Goal: Task Accomplishment & Management: Use online tool/utility

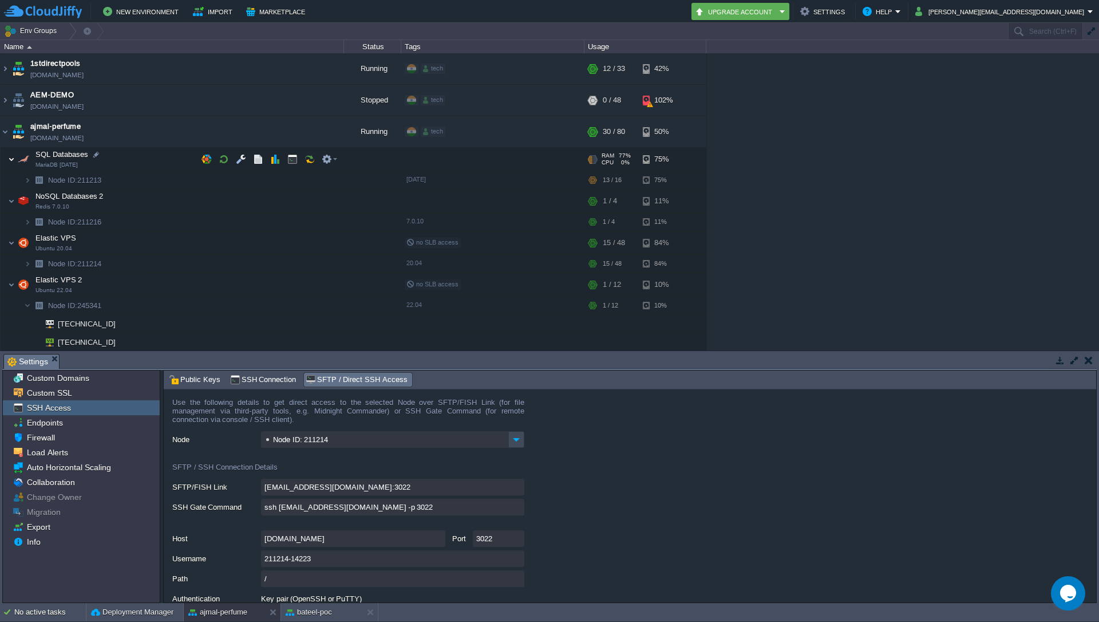
click at [13, 159] on img at bounding box center [11, 159] width 7 height 23
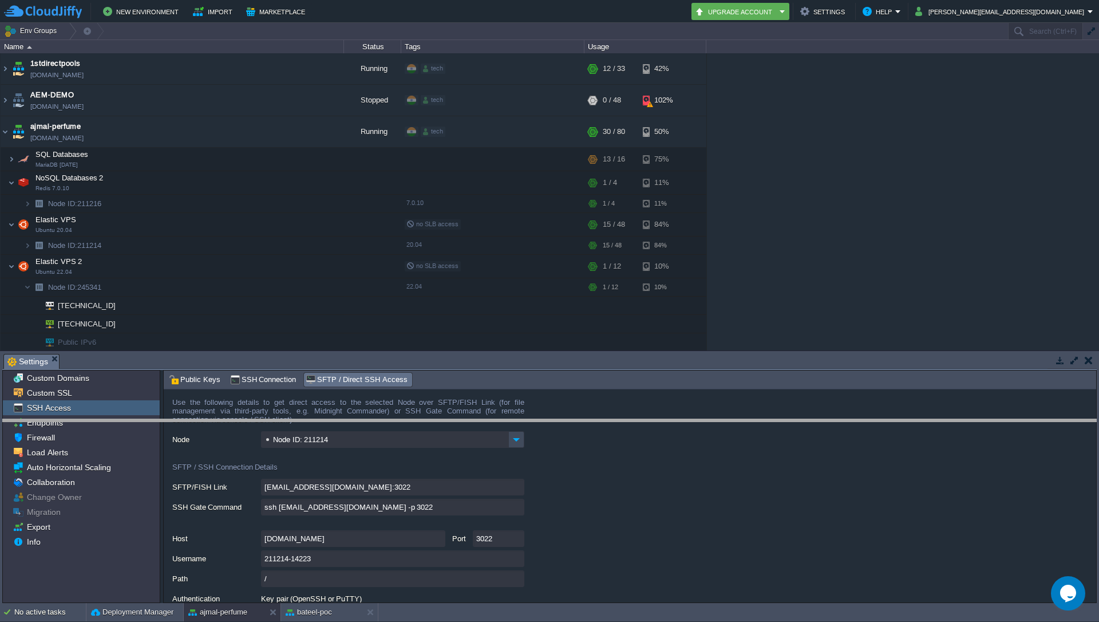
drag, startPoint x: 877, startPoint y: 353, endPoint x: 867, endPoint y: 419, distance: 66.0
click at [867, 419] on body "New Environment Import Marketplace Bonus ₹0.00 Upgrade Account Settings Help wa…" at bounding box center [549, 311] width 1099 height 622
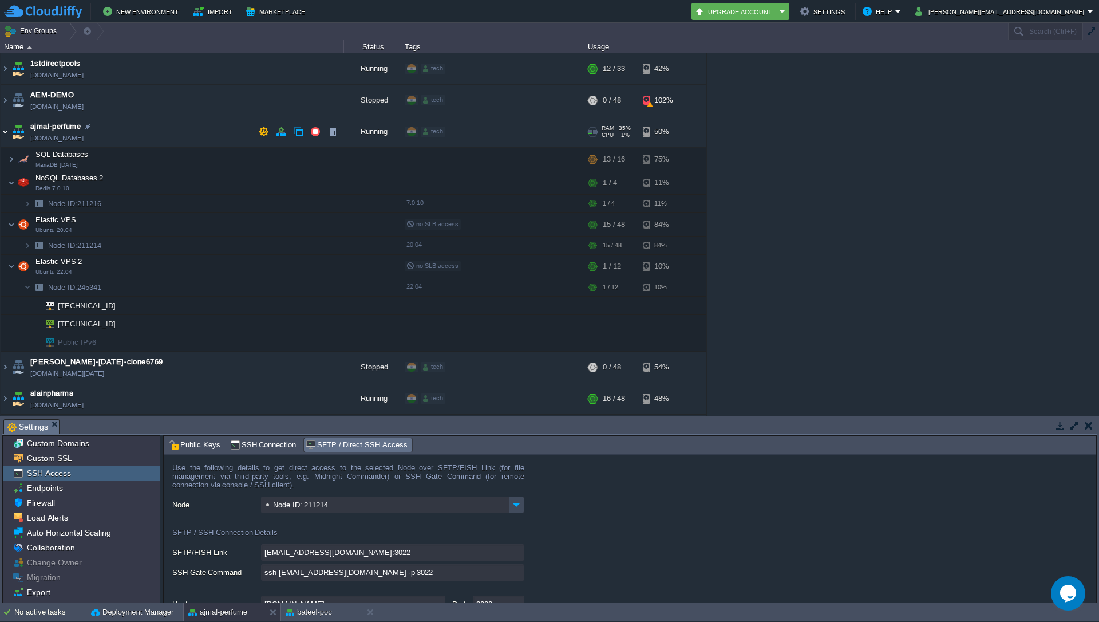
click at [3, 137] on img at bounding box center [5, 131] width 9 height 31
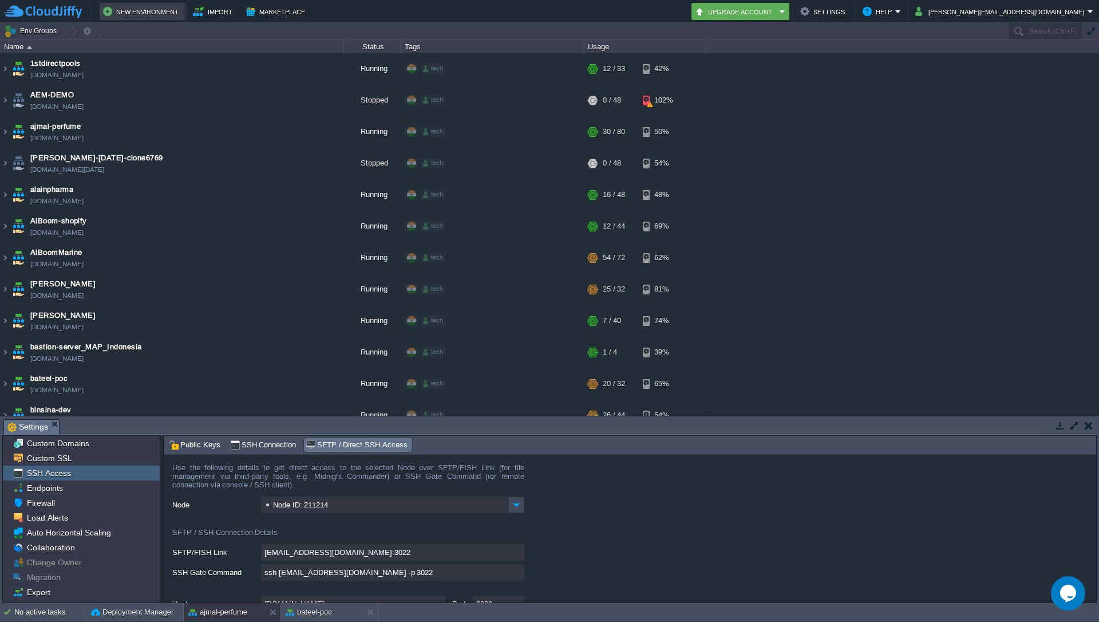
click at [138, 9] on button "New Environment" at bounding box center [142, 12] width 79 height 14
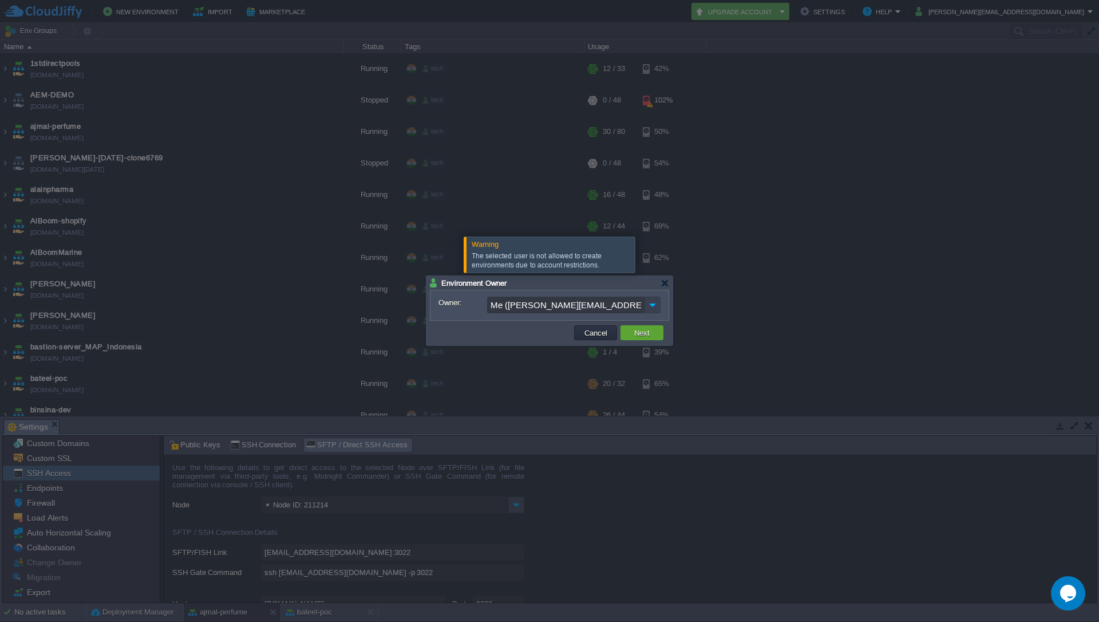
click at [649, 306] on img at bounding box center [653, 305] width 16 height 17
click at [536, 357] on span "tech@codilar.com" at bounding box center [568, 354] width 131 height 10
type input "tech@codilar.com"
click at [633, 334] on button "Next" at bounding box center [642, 332] width 22 height 10
click at [649, 329] on button "Next" at bounding box center [642, 332] width 22 height 10
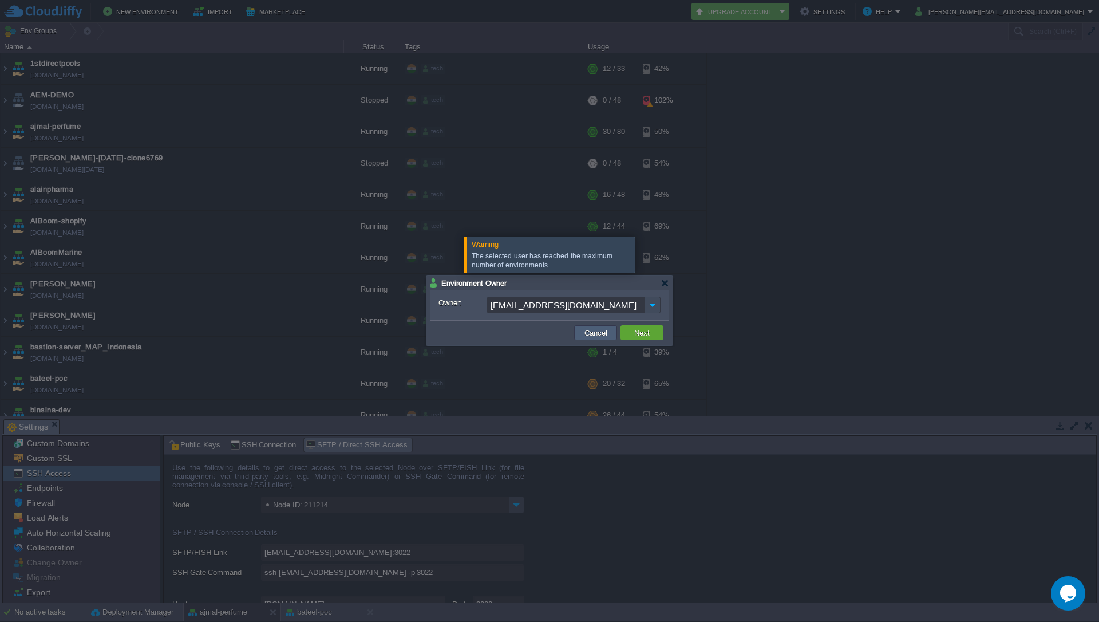
click at [594, 337] on button "Cancel" at bounding box center [596, 332] width 30 height 10
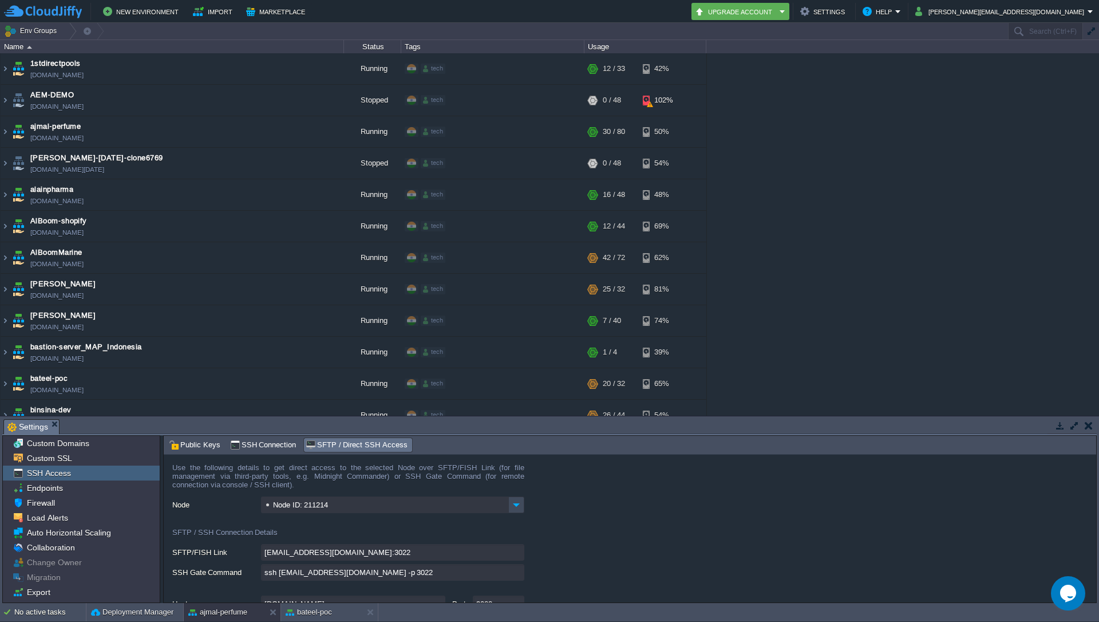
click at [870, 278] on div "1stdirectpools [DOMAIN_NAME] Running tech + Add to Env Group RAM 33% CPU 1% 12 …" at bounding box center [549, 234] width 1099 height 362
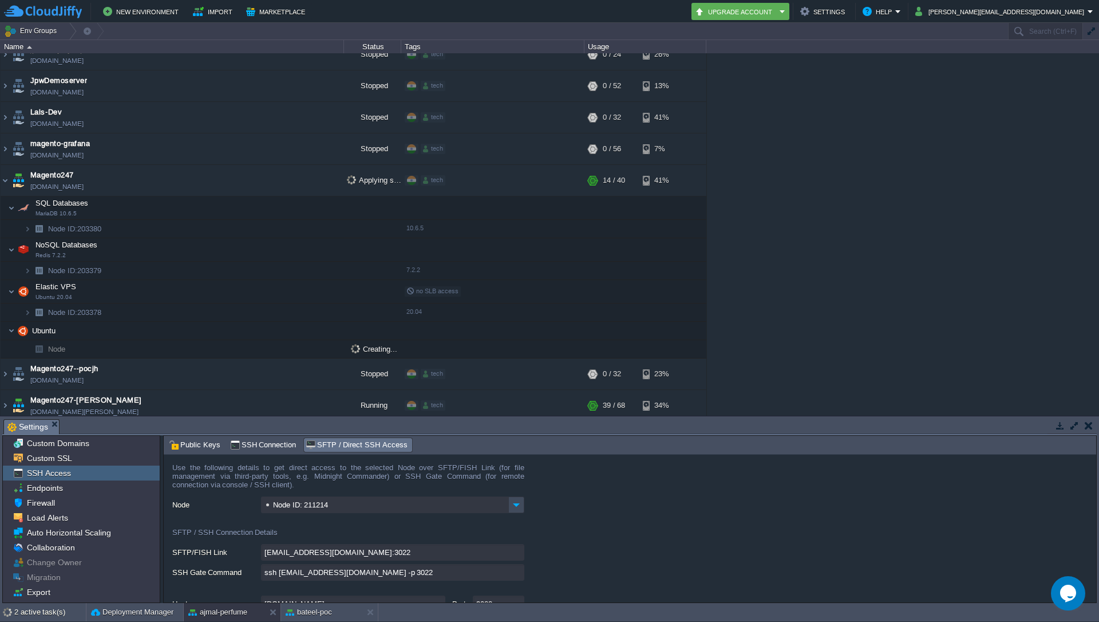
scroll to position [1997, 0]
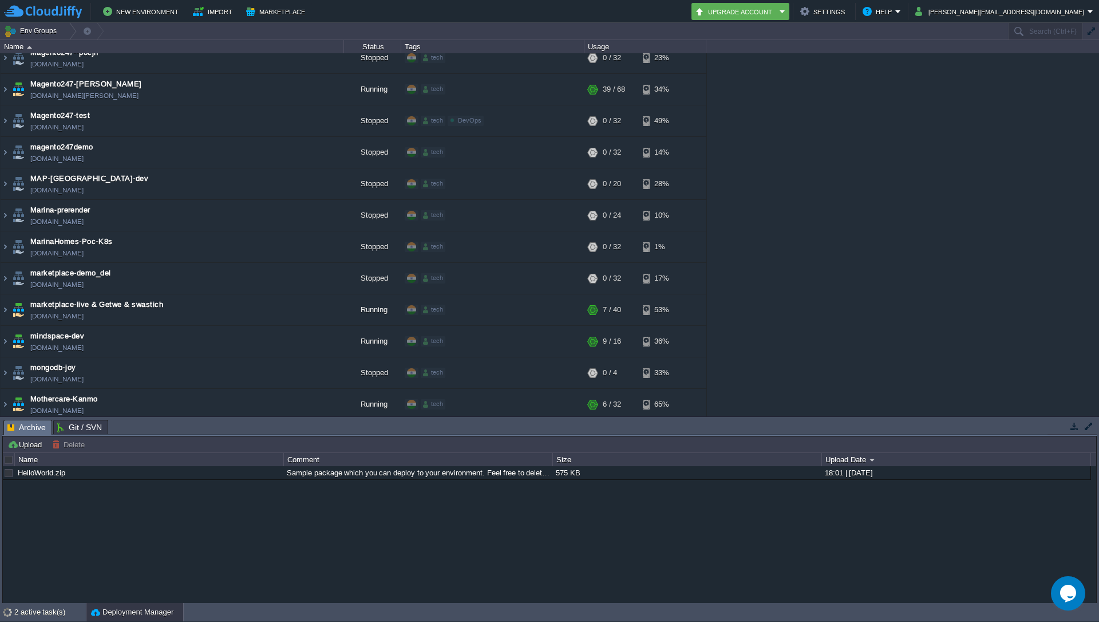
scroll to position [1924, 0]
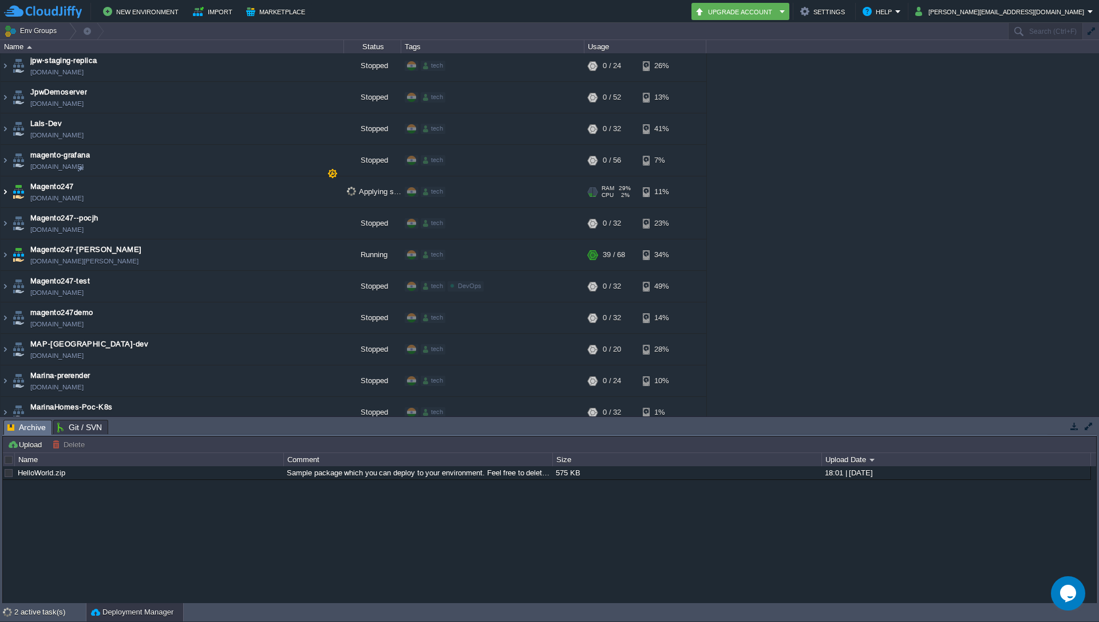
click at [3, 176] on img at bounding box center [5, 191] width 9 height 31
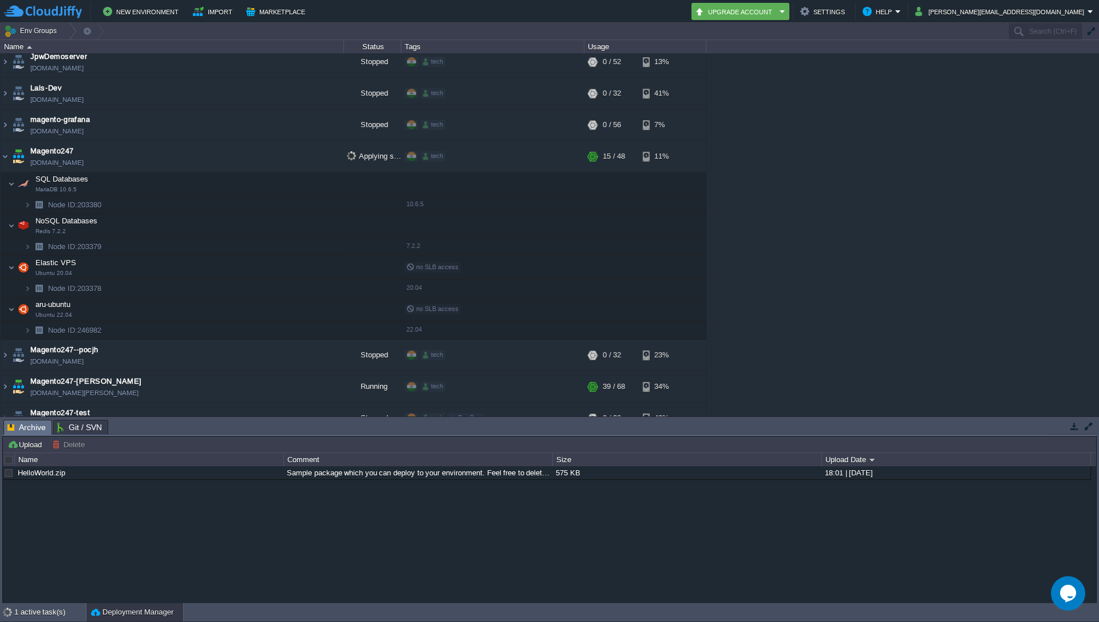
scroll to position [1992, 0]
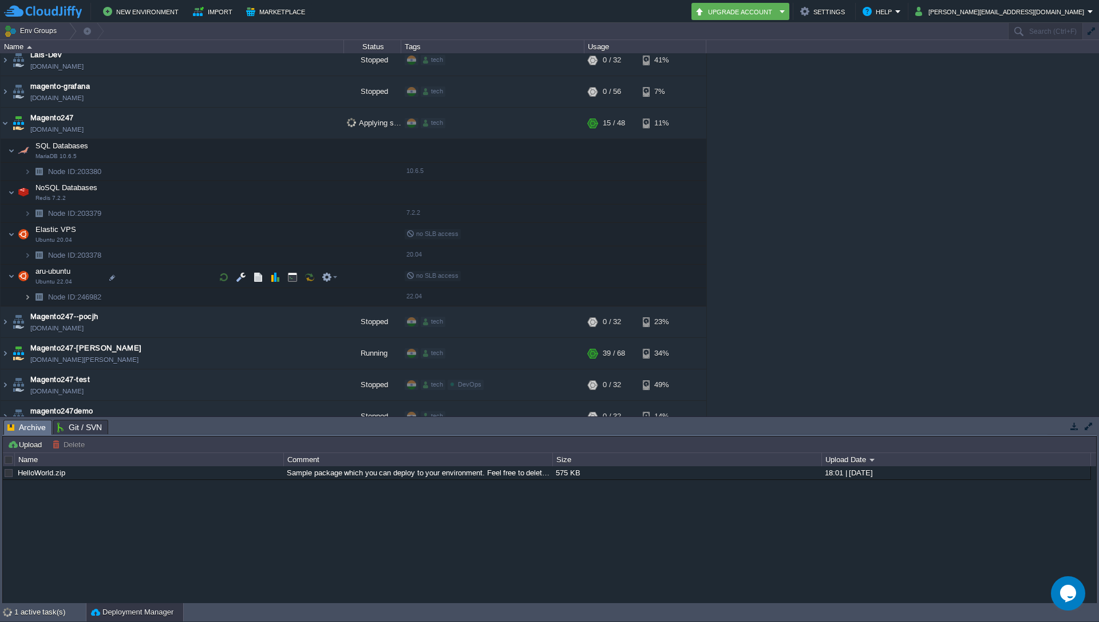
click at [25, 288] on img at bounding box center [27, 297] width 7 height 18
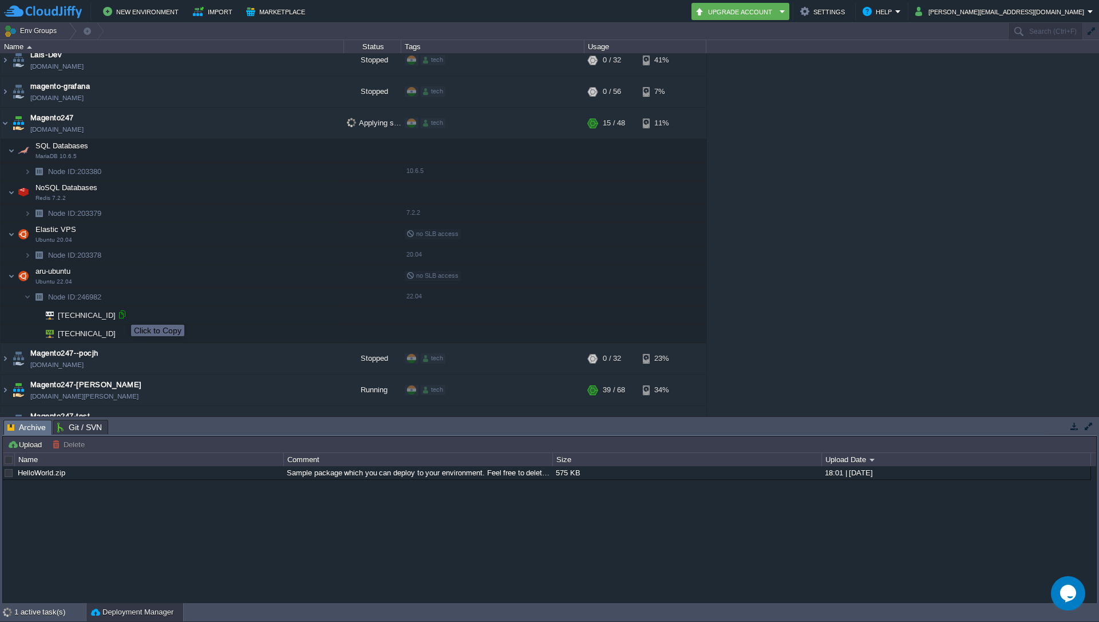
click at [123, 314] on div at bounding box center [122, 314] width 10 height 10
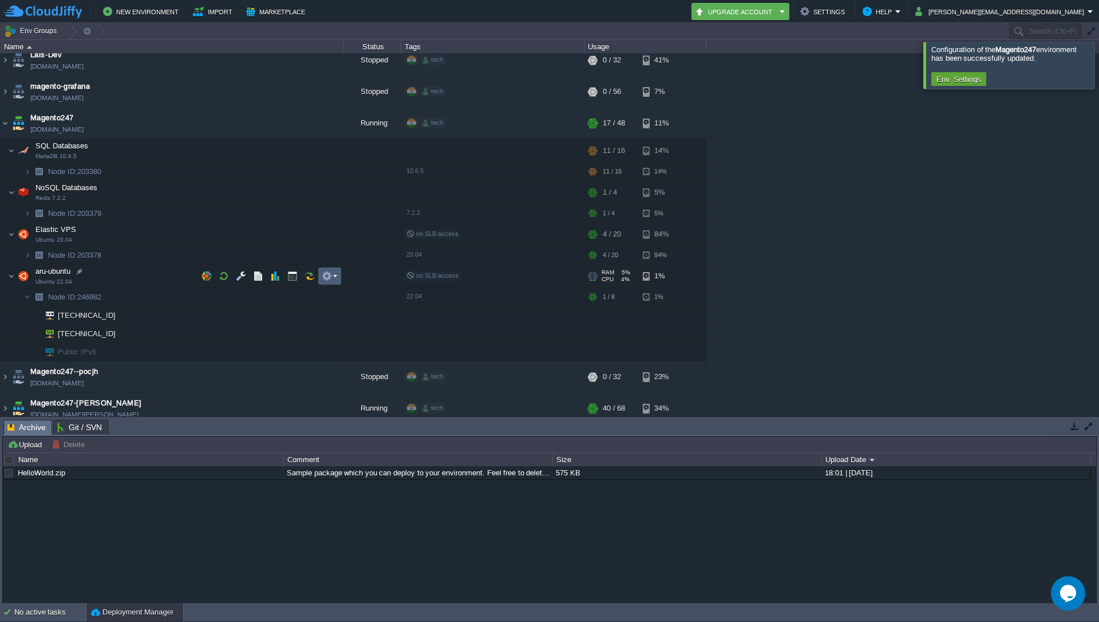
click at [333, 276] on em at bounding box center [329, 276] width 15 height 10
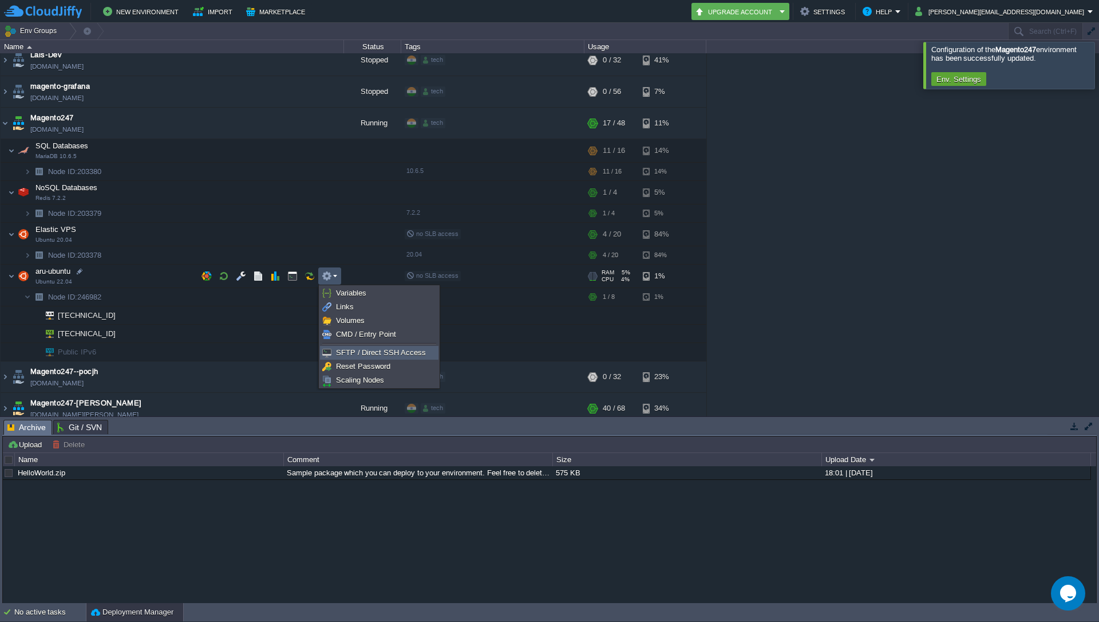
click at [356, 353] on span "SFTP / Direct SSH Access" at bounding box center [381, 352] width 90 height 9
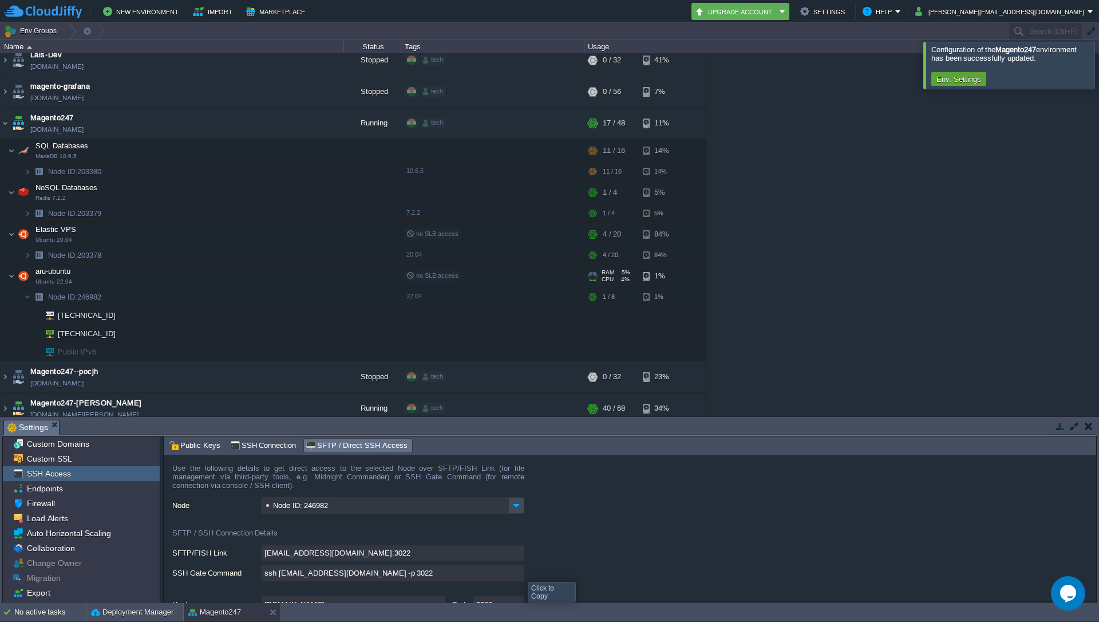
click at [518, 571] on input "ssh [EMAIL_ADDRESS][DOMAIN_NAME] -p 3022" at bounding box center [392, 573] width 263 height 17
click at [123, 338] on div at bounding box center [122, 334] width 10 height 10
click at [887, 165] on div "1stdirectpools [DOMAIN_NAME] Running tech + Add to Env Group RAM 33% CPU 1% 12 …" at bounding box center [549, 234] width 1099 height 363
click at [1099, 66] on div at bounding box center [1113, 65] width 0 height 46
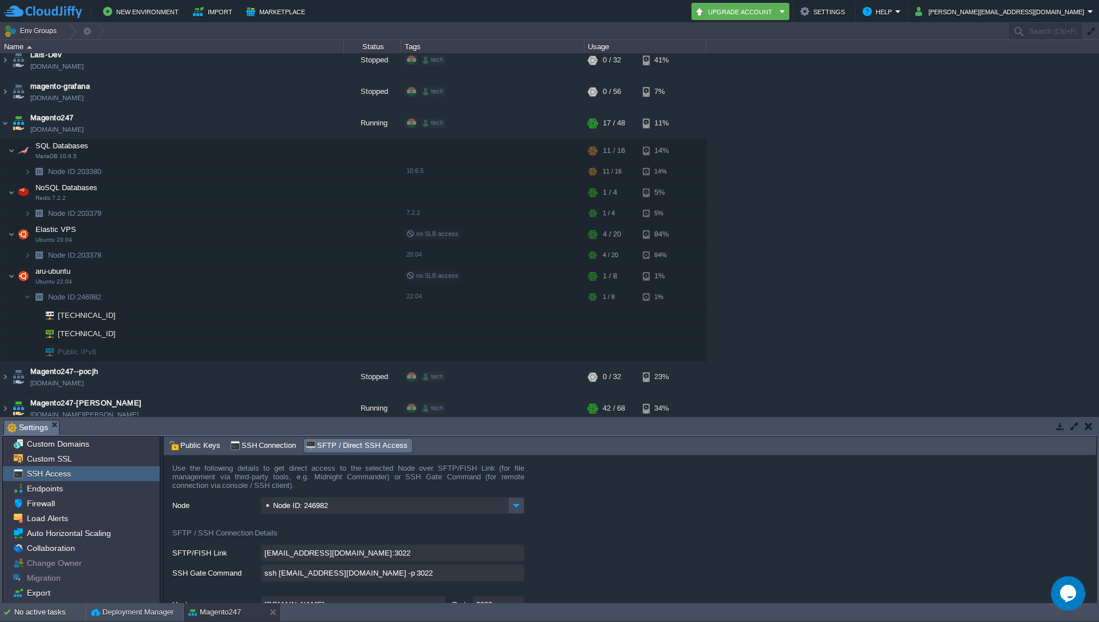
click at [821, 163] on div "1stdirectpools [DOMAIN_NAME] Running tech + Add to Env Group RAM 33% CPU 1% 12 …" at bounding box center [549, 234] width 1099 height 363
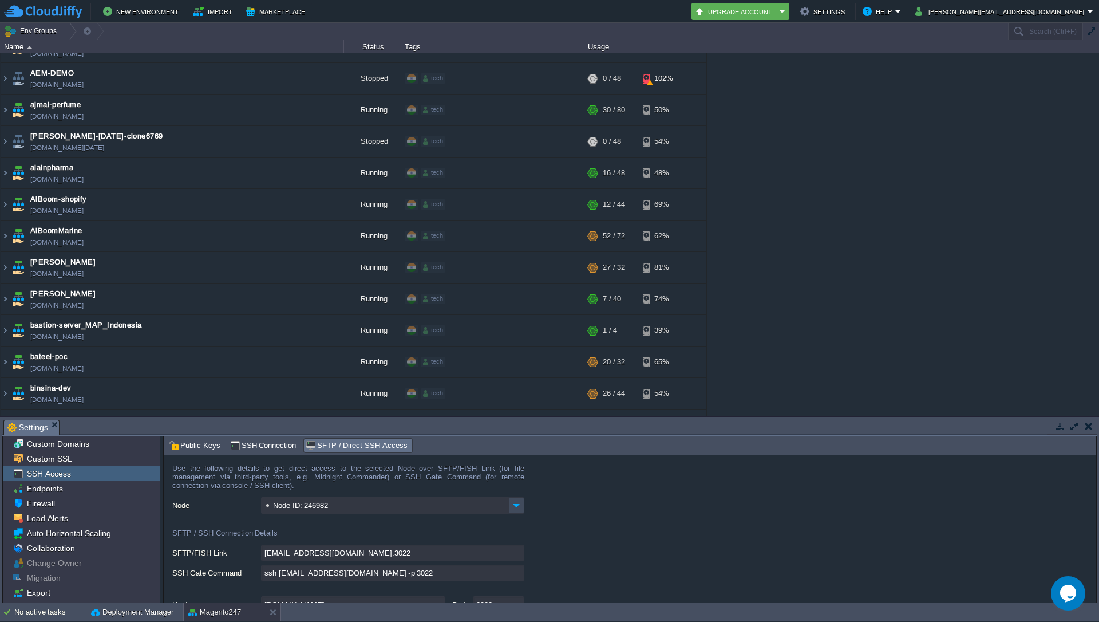
scroll to position [0, 0]
